Goal: Information Seeking & Learning: Learn about a topic

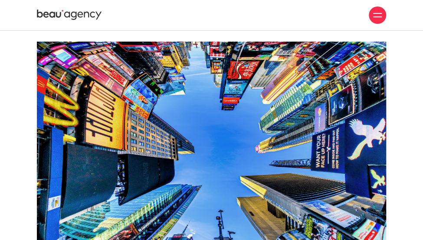
scroll to position [2431, 0]
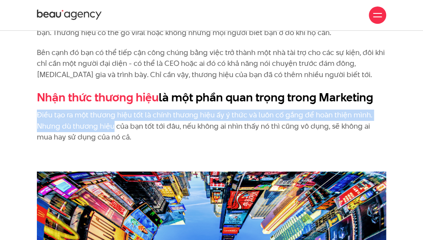
drag, startPoint x: 36, startPoint y: 105, endPoint x: 111, endPoint y: 118, distance: 76.5
click at [106, 113] on p "Điều tạo ra một thương hiệu tốt là chính thương hiệu ấy ý thức và luôn cố gắng …" at bounding box center [211, 126] width 349 height 33
click at [58, 92] on link "Nhận thức thương hiệu" at bounding box center [98, 97] width 122 height 16
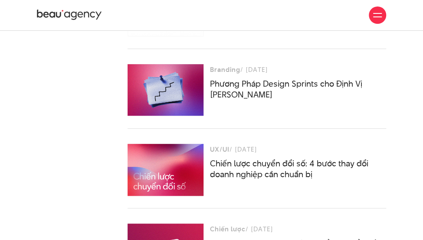
scroll to position [1259, 0]
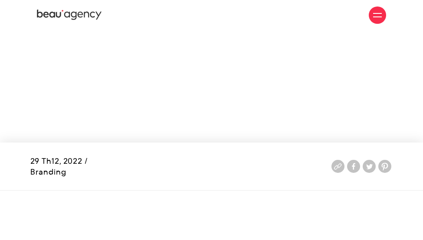
scroll to position [2431, 0]
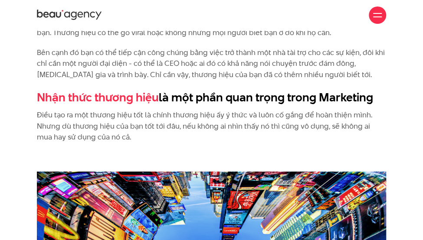
drag, startPoint x: 304, startPoint y: 67, endPoint x: 372, endPoint y: 84, distance: 69.4
copy div "Bên cạnh đó bạn có thể tiếp cận công chúng bằng việc trở thành một nhà tài trợ …"
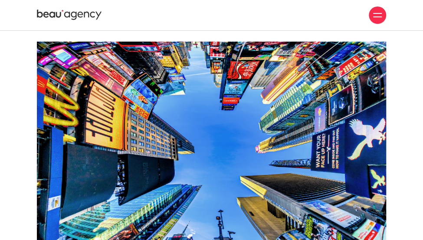
scroll to position [2474, 0]
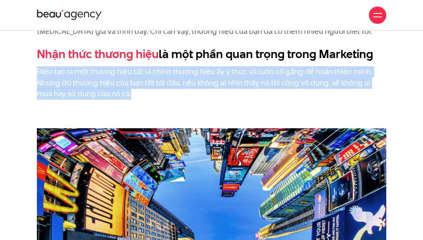
drag, startPoint x: 38, startPoint y: 60, endPoint x: 103, endPoint y: 81, distance: 68.5
click at [120, 82] on p "Điều tạo ra một thương hiệu tốt là chính thương hiệu ấy ý thức và luôn cố gắng …" at bounding box center [211, 82] width 349 height 33
copy p "Điều tạo ra một thương hiệu tốt là chính thương hiệu ấy ý thức và luôn cố gắng …"
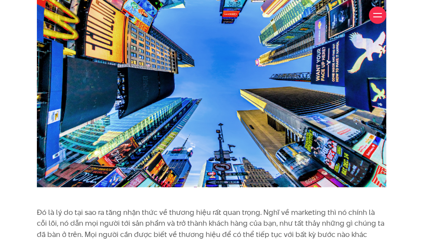
scroll to position [2735, 0]
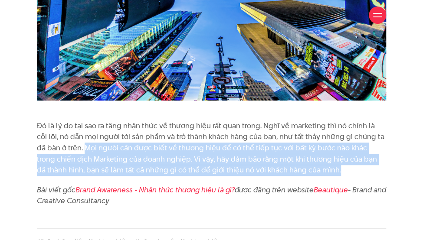
drag, startPoint x: 76, startPoint y: 136, endPoint x: 308, endPoint y: 158, distance: 233.2
click at [308, 158] on p "Đó là lý do tại sao ra tăng nhận thức về thương hiệu rất quan trọng. Nghĩ về ma…" at bounding box center [211, 149] width 349 height 56
copy p "Mọi người cần được biết về thương hiệu để có thể tiếp tục với bất kỳ bước nào k…"
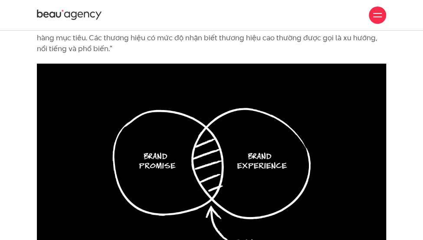
scroll to position [434, 0]
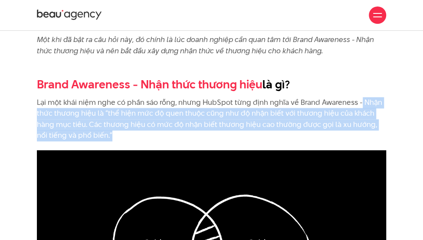
drag, startPoint x: 361, startPoint y: 102, endPoint x: 375, endPoint y: 133, distance: 33.6
click at [375, 133] on p "Lại một khái niệm nghe có phần sáo rỗng, nhưng HubSpot từng định nghĩa về Brand…" at bounding box center [211, 119] width 349 height 44
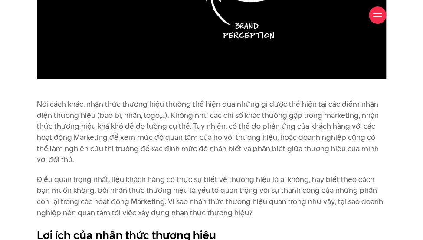
scroll to position [781, 0]
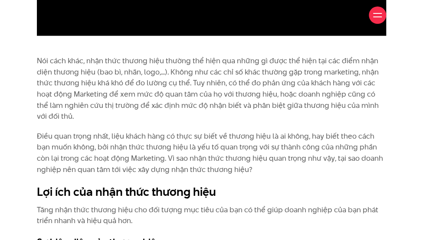
click at [40, 59] on p "Nói cách khác, nhận thức thương hiệu thường thể hiện qua những gì được thể hiện…" at bounding box center [211, 89] width 349 height 67
click at [123, 110] on p "Nói cách khác, nhận thức thương hiệu thường thể hiện qua những gì được thể hiện…" at bounding box center [211, 89] width 349 height 67
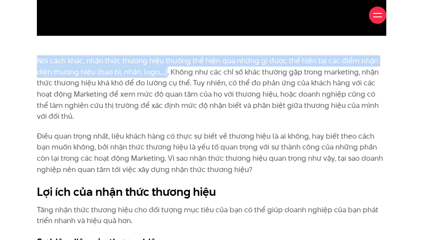
drag, startPoint x: 37, startPoint y: 60, endPoint x: 166, endPoint y: 69, distance: 129.2
click at [166, 69] on p "Nói cách khác, nhận thức thương hiệu thường thể hiện qua những gì được thể hiện…" at bounding box center [211, 89] width 349 height 67
copy p "Nói cách khác, nhận thức thương hiệu thường thể hiện qua những gì được thể hiện…"
